Goal: Navigation & Orientation: Find specific page/section

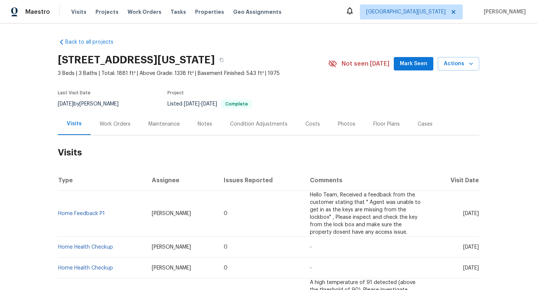
click at [118, 125] on div "Work Orders" at bounding box center [115, 123] width 31 height 7
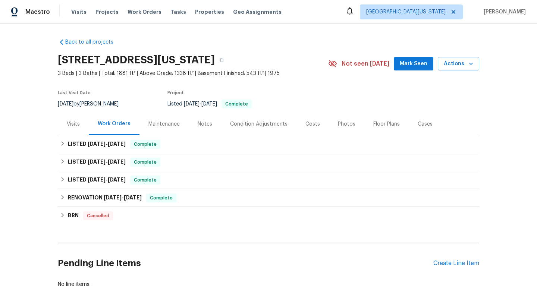
click at [75, 121] on div "Visits" at bounding box center [73, 123] width 13 height 7
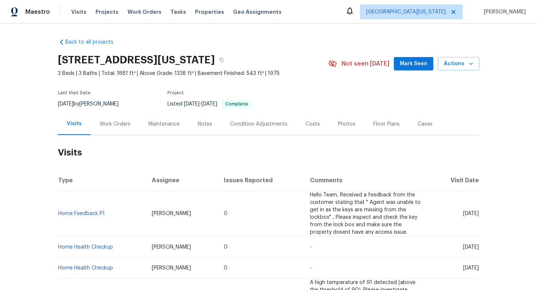
click at [114, 125] on div "Work Orders" at bounding box center [115, 123] width 31 height 7
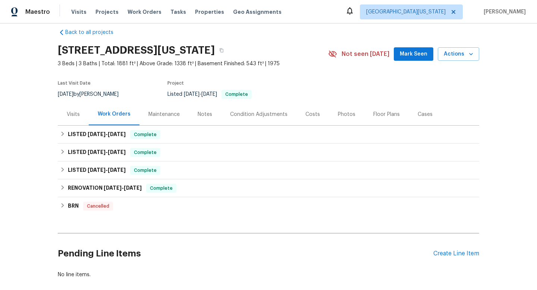
scroll to position [10, 0]
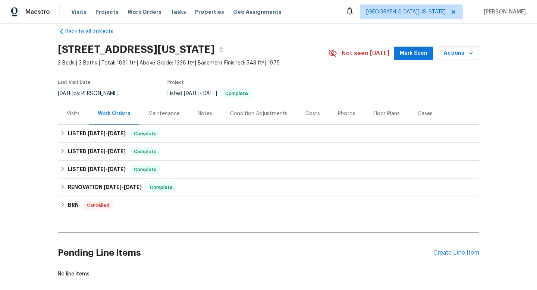
click at [78, 113] on div "Visits" at bounding box center [73, 113] width 13 height 7
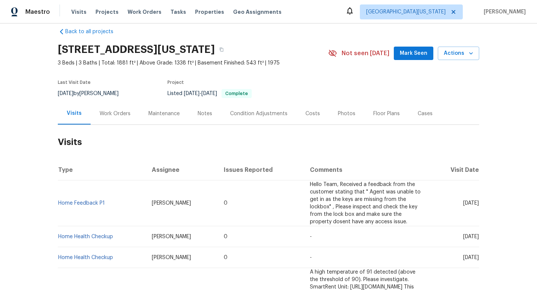
click at [104, 119] on div "Work Orders" at bounding box center [115, 114] width 49 height 22
